Goal: Transaction & Acquisition: Purchase product/service

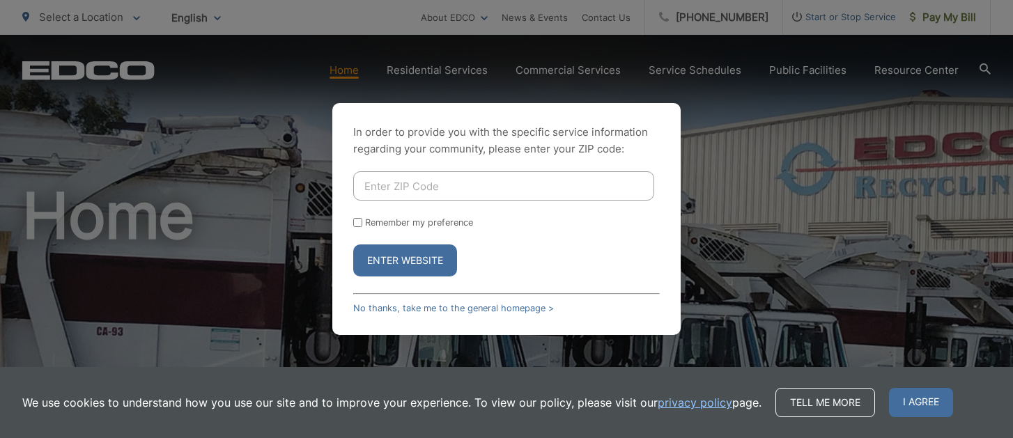
click at [379, 190] on input "Enter ZIP Code" at bounding box center [503, 185] width 301 height 29
type input "92028"
click at [355, 219] on input "Remember my preference" at bounding box center [357, 222] width 9 height 9
checkbox input "true"
click at [391, 265] on button "Enter Website" at bounding box center [405, 260] width 104 height 32
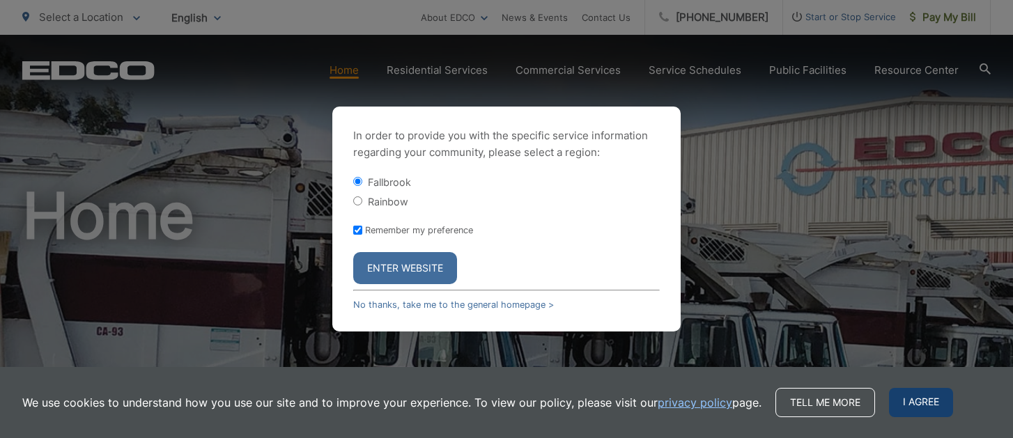
click at [910, 394] on span "I agree" at bounding box center [921, 402] width 64 height 29
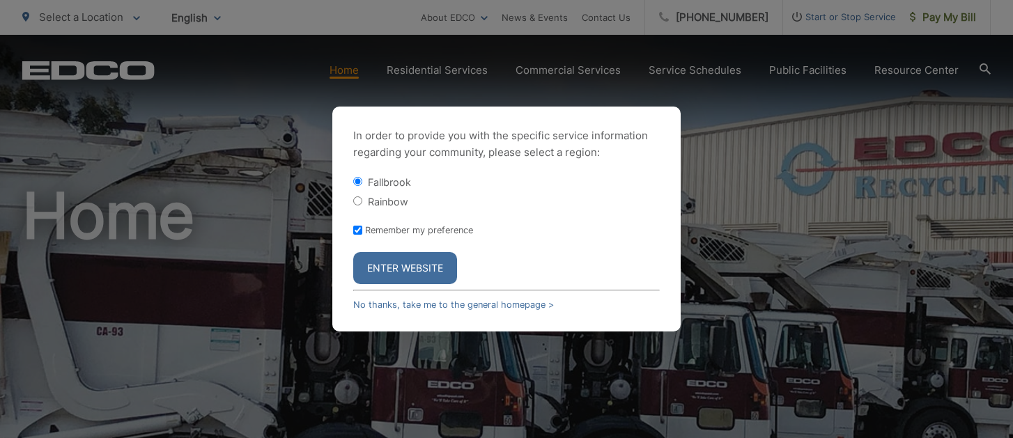
click at [424, 268] on button "Enter Website" at bounding box center [405, 268] width 104 height 32
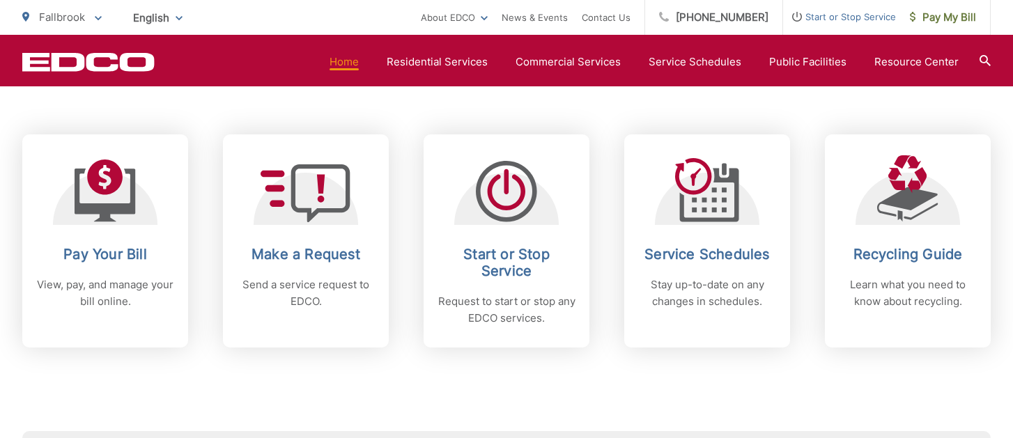
scroll to position [559, 0]
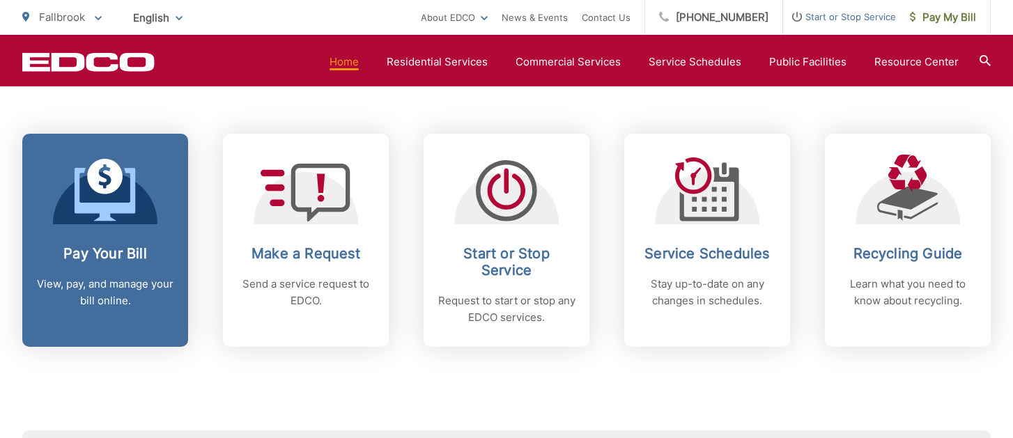
click at [90, 240] on link "Pay Your Bill View, pay, and manage your bill online." at bounding box center [105, 240] width 166 height 213
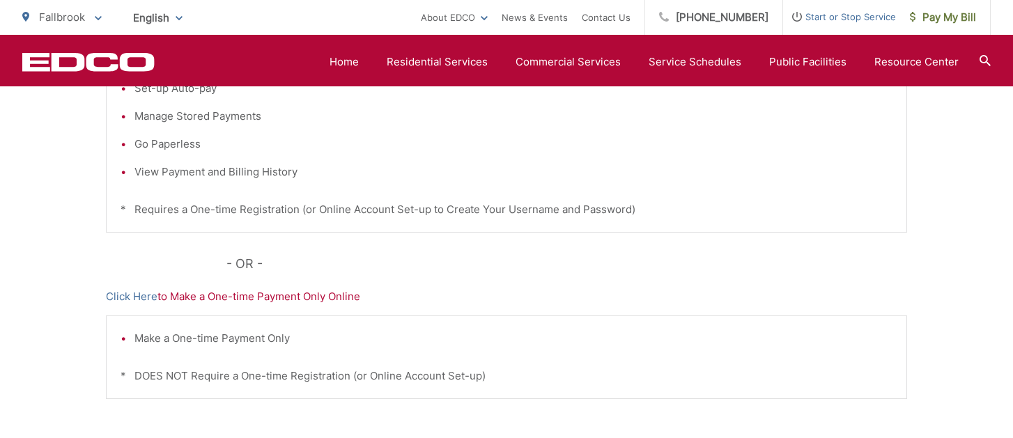
scroll to position [403, 0]
click at [120, 295] on link "Click Here" at bounding box center [132, 294] width 52 height 17
